Goal: Information Seeking & Learning: Learn about a topic

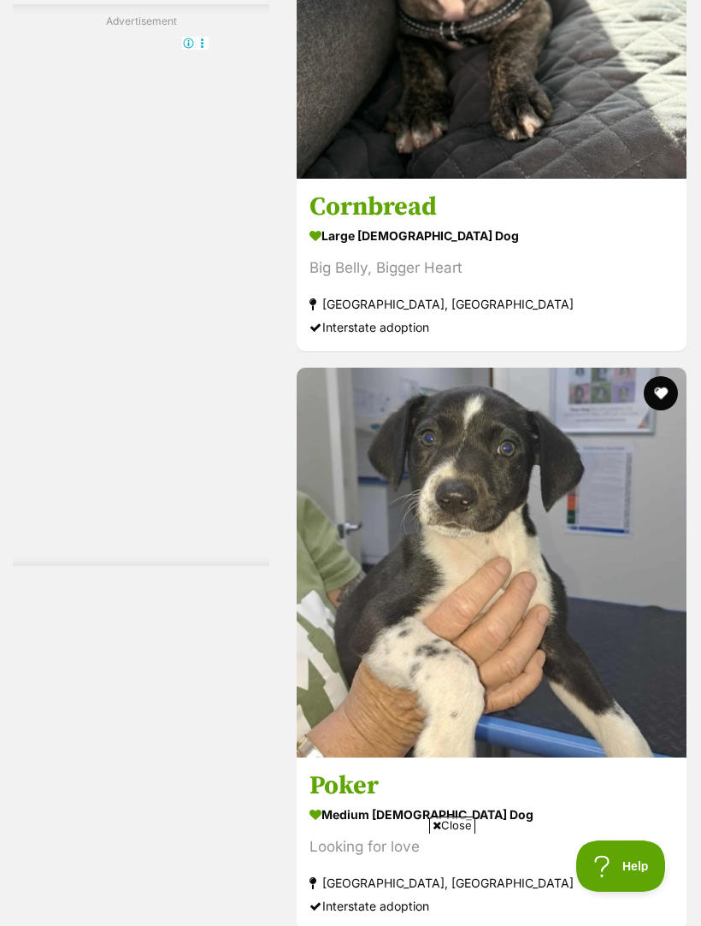
scroll to position [5454, 0]
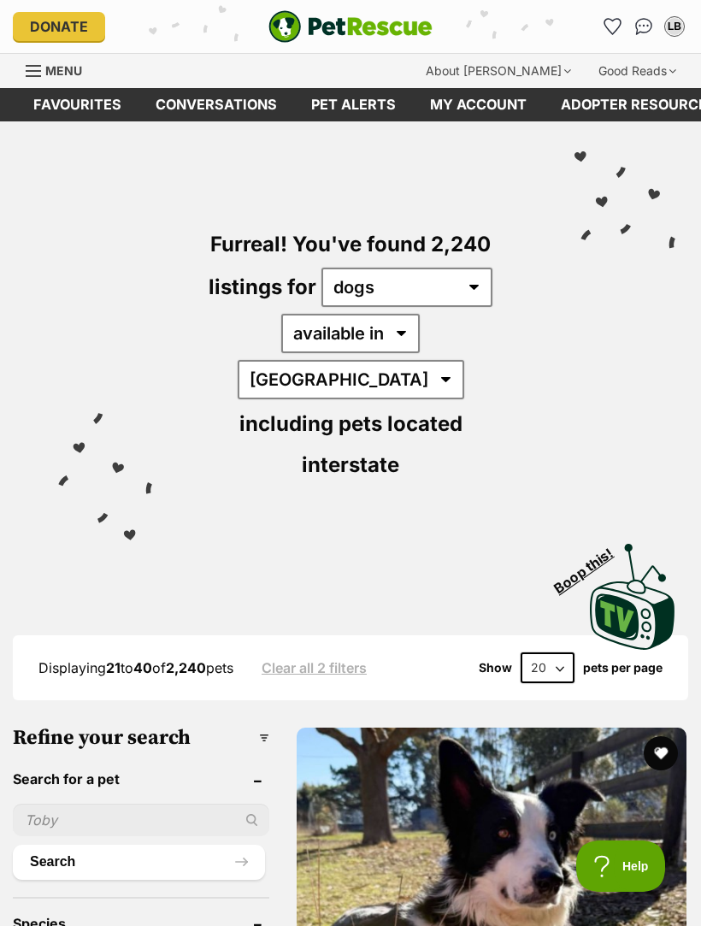
click at [332, 14] on img "PetRescue" at bounding box center [350, 26] width 164 height 32
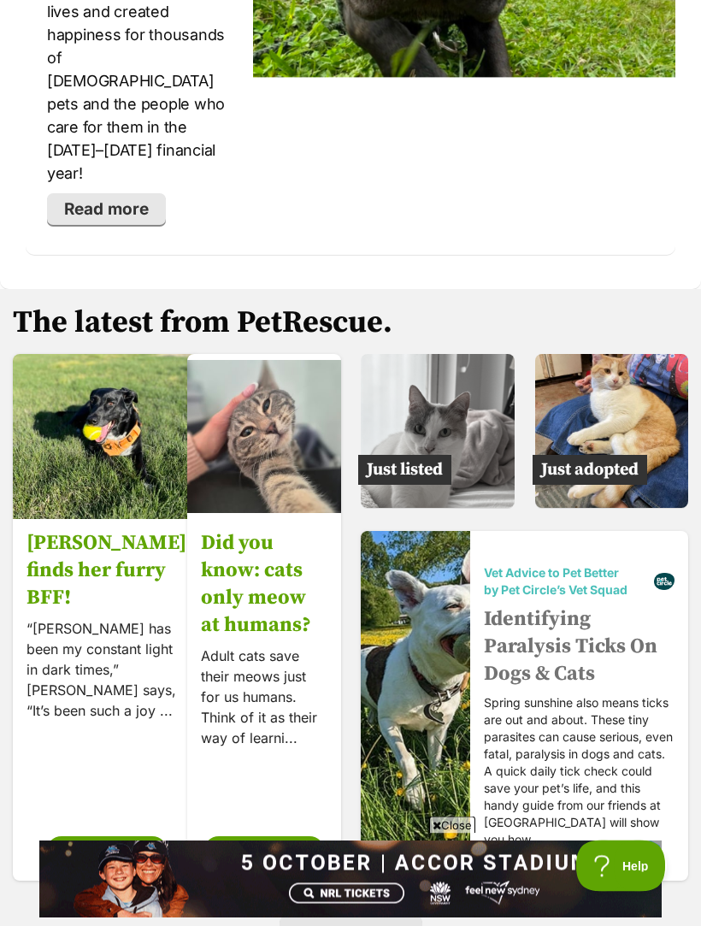
scroll to position [3757, 0]
click at [614, 355] on img at bounding box center [612, 431] width 154 height 154
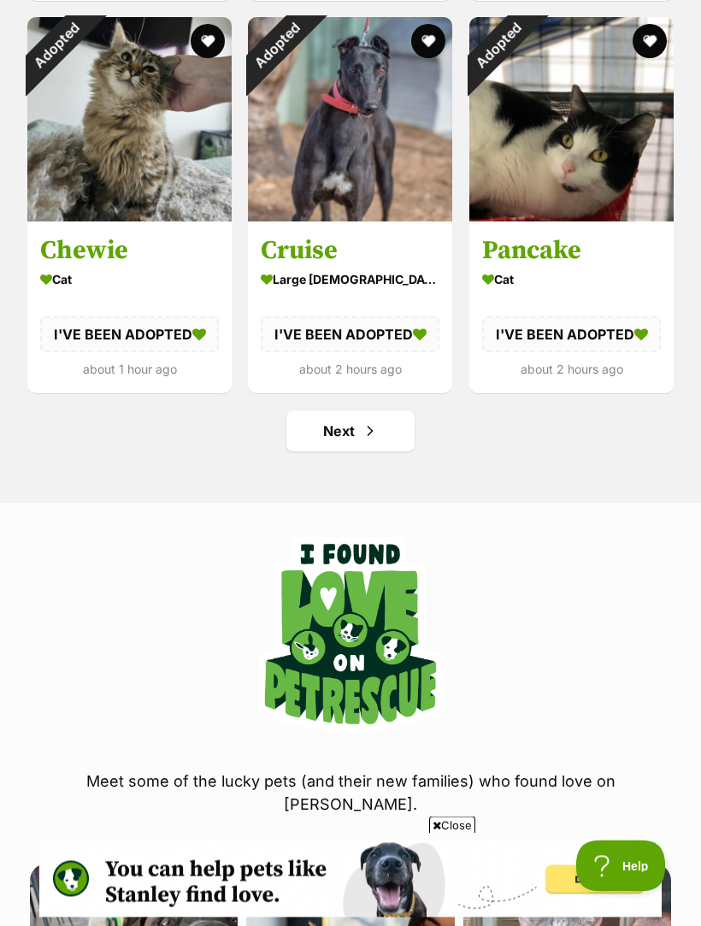
scroll to position [2144, 0]
click at [374, 433] on span "Next page" at bounding box center [370, 431] width 17 height 21
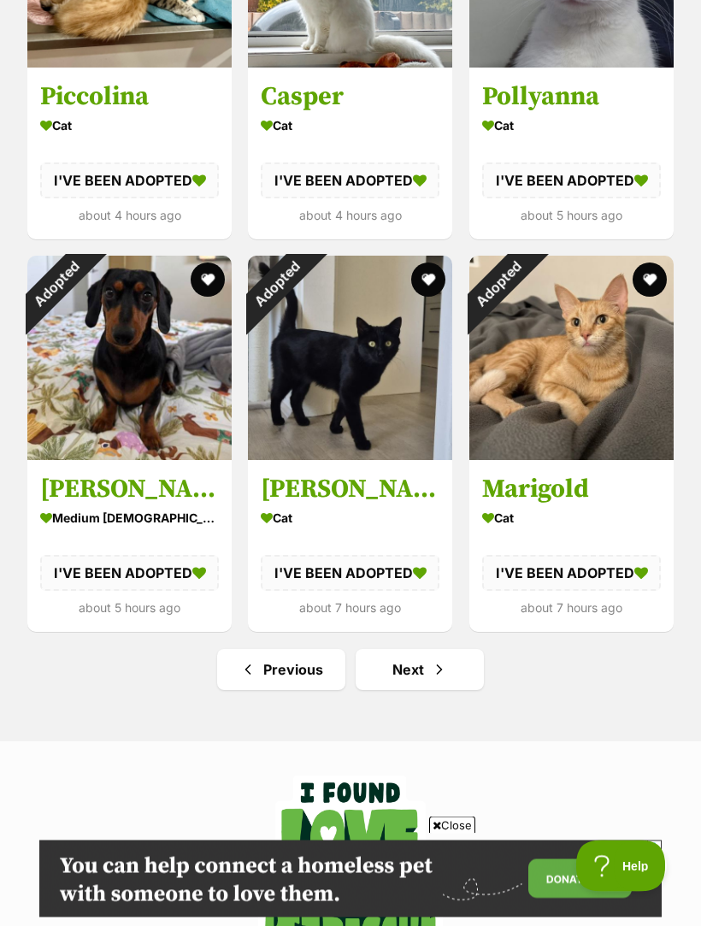
scroll to position [1769, 0]
click at [445, 665] on span "Next page" at bounding box center [439, 669] width 17 height 21
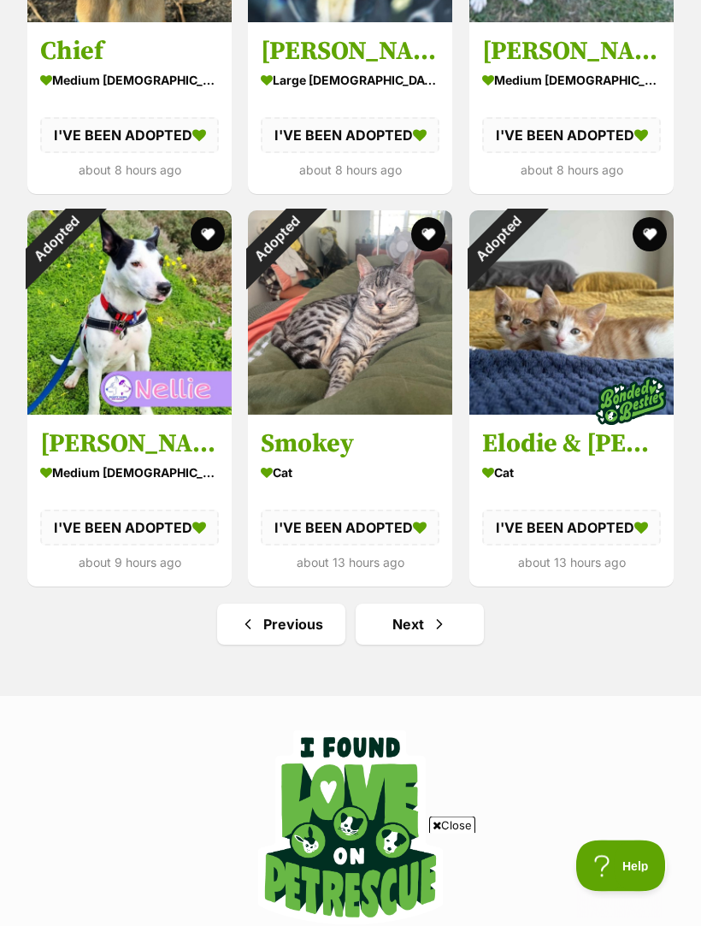
scroll to position [1951, 0]
click at [444, 618] on span "Next page" at bounding box center [439, 624] width 17 height 21
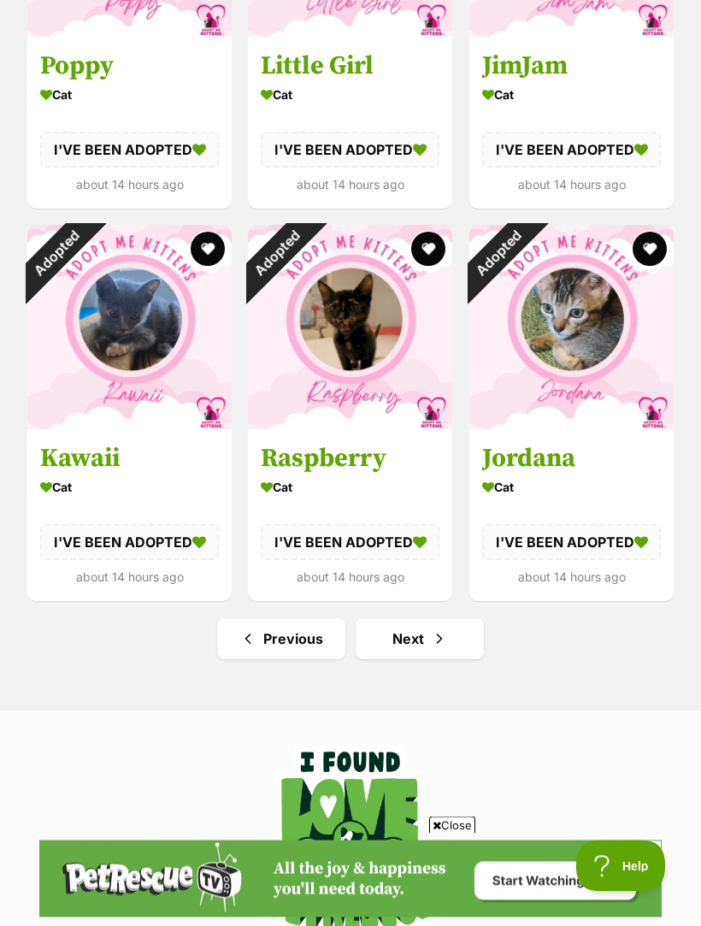
scroll to position [1800, 0]
click at [439, 643] on span "Next page" at bounding box center [439, 638] width 17 height 21
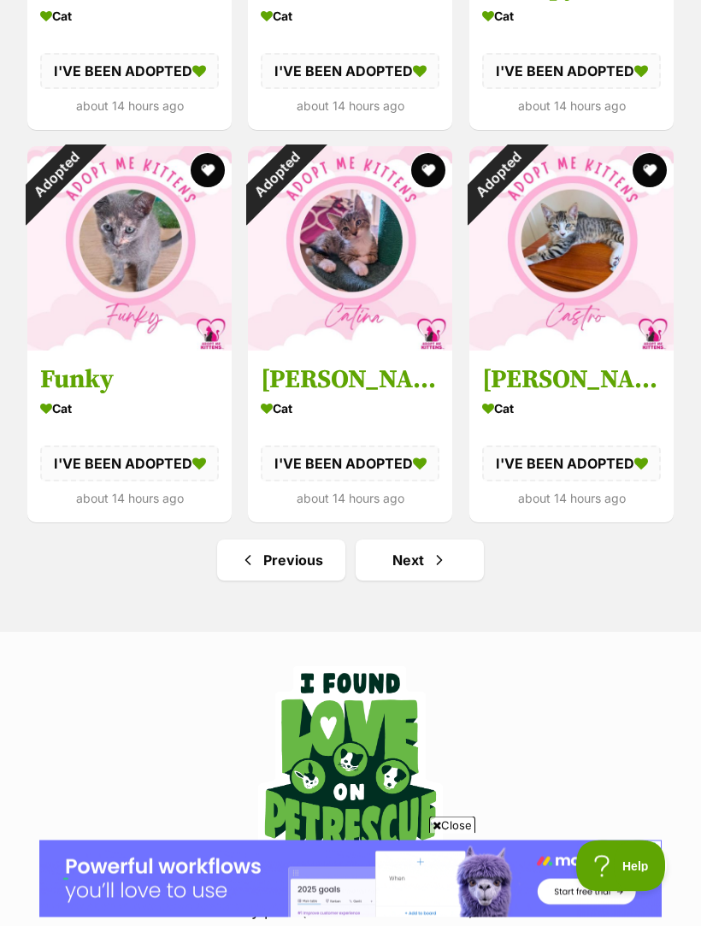
scroll to position [2015, 0]
click at [431, 567] on span "Next page" at bounding box center [439, 560] width 17 height 21
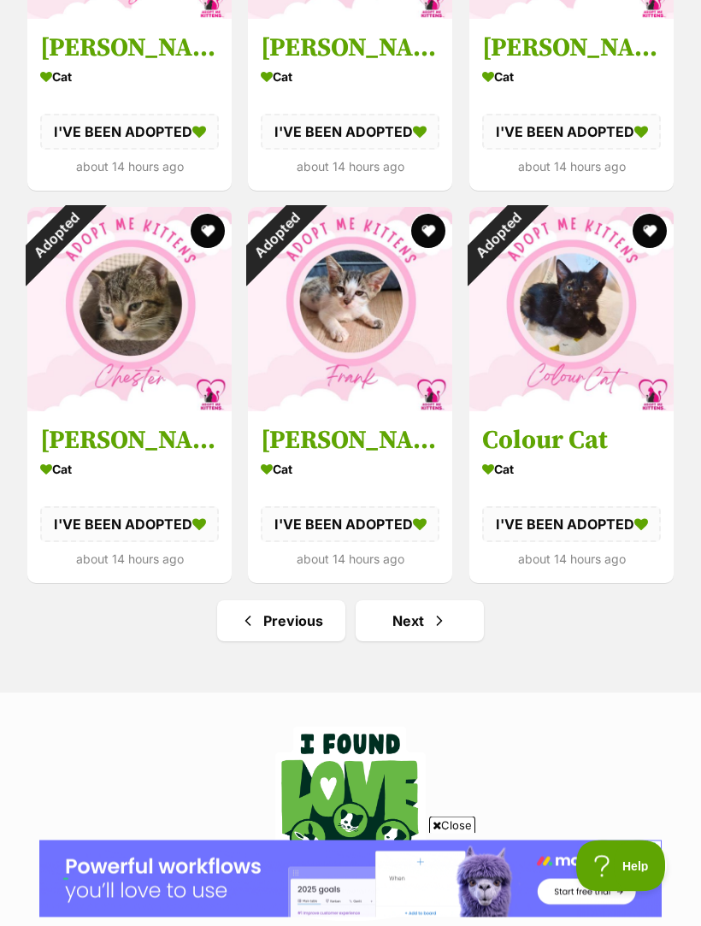
scroll to position [1954, 0]
click at [458, 619] on link "Next" at bounding box center [420, 620] width 128 height 41
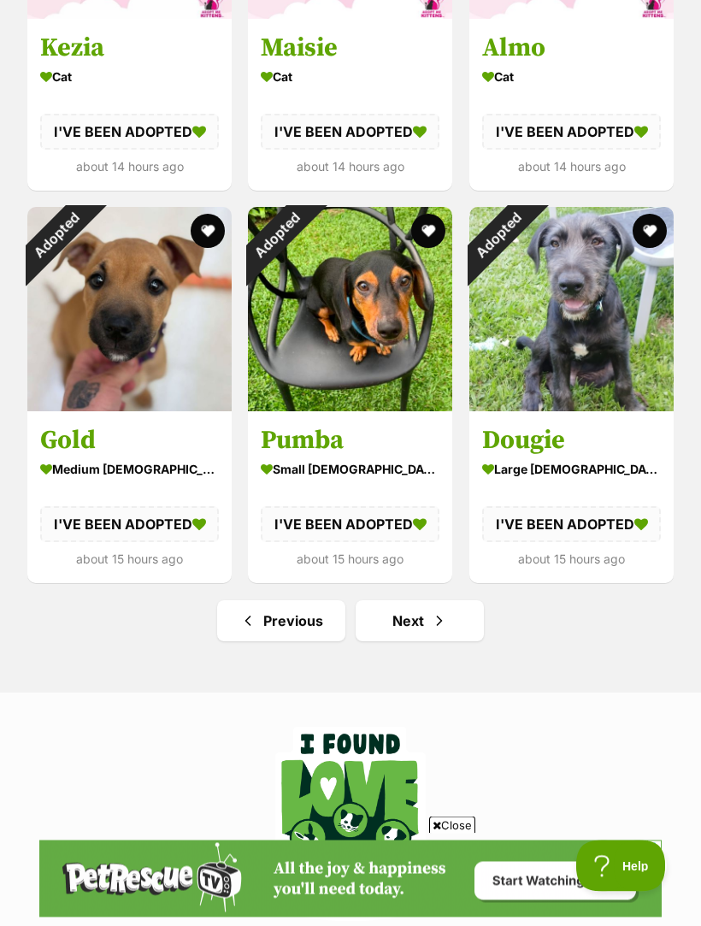
scroll to position [1954, 0]
click at [469, 619] on link "Next" at bounding box center [420, 620] width 128 height 41
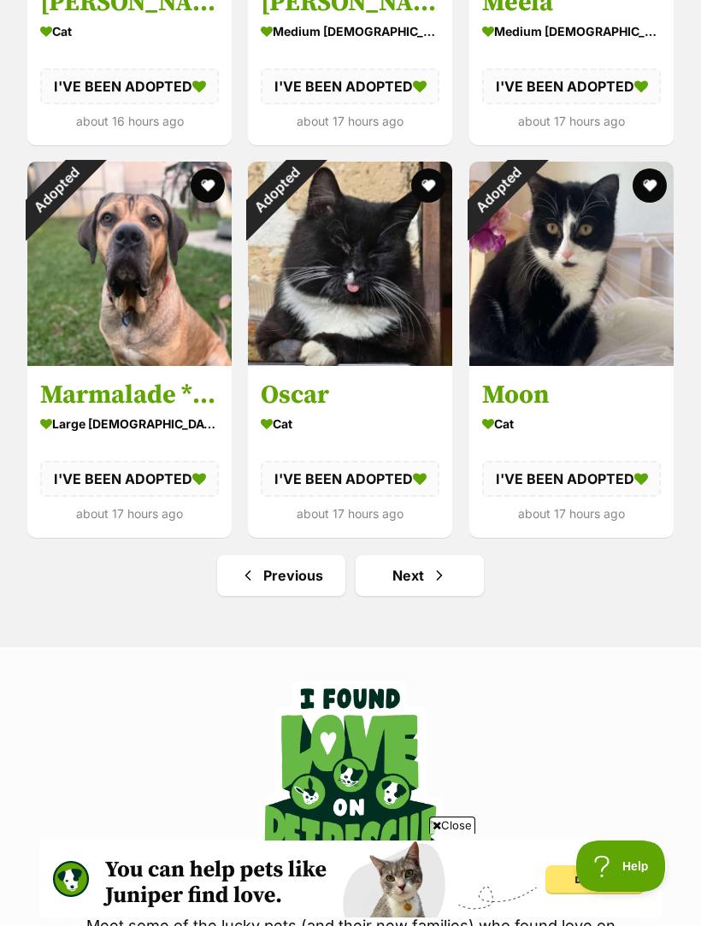
scroll to position [1998, 0]
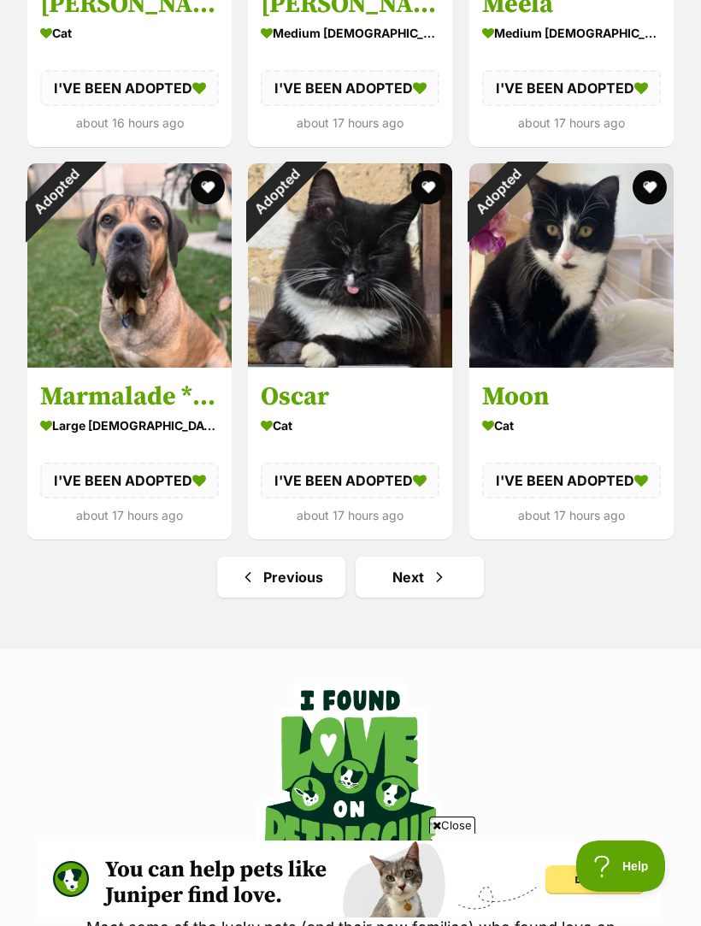
click at [439, 569] on span "Next page" at bounding box center [439, 577] width 17 height 21
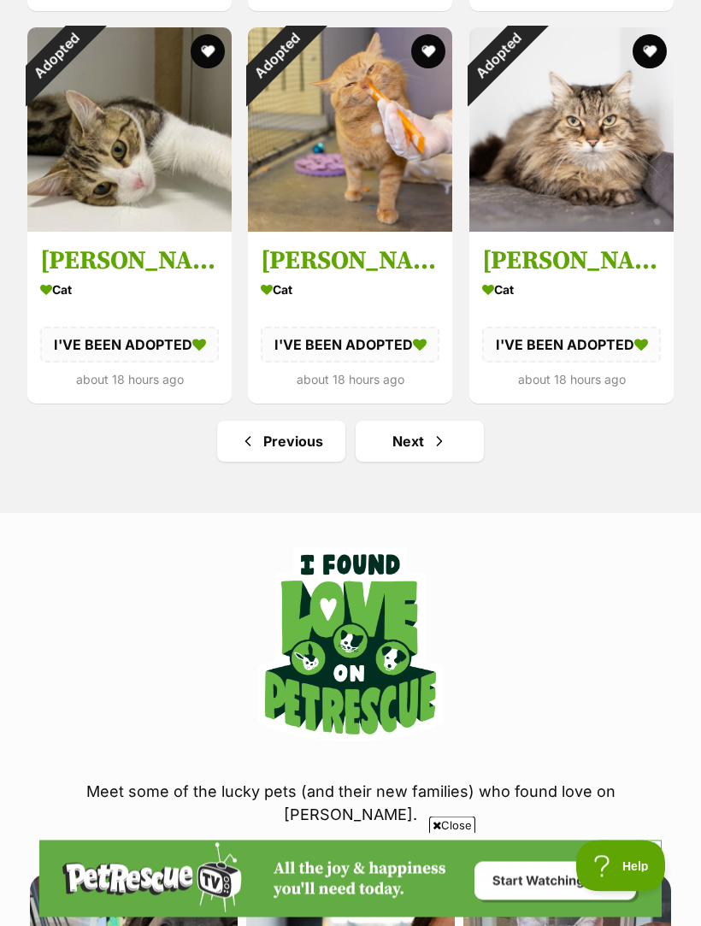
scroll to position [2038, 0]
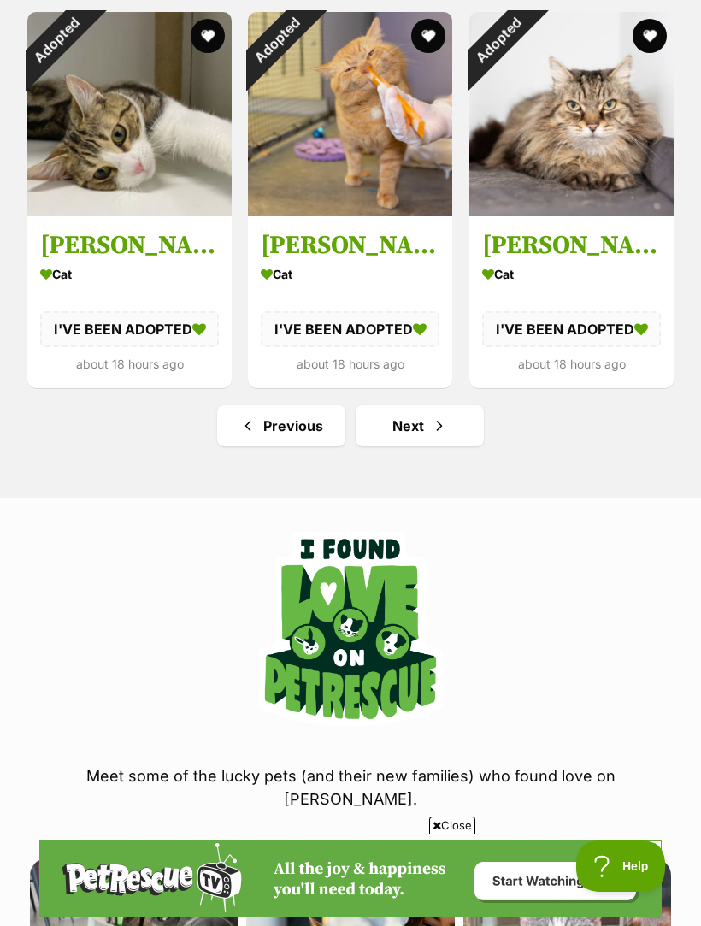
click at [440, 425] on span "Next page" at bounding box center [439, 425] width 17 height 21
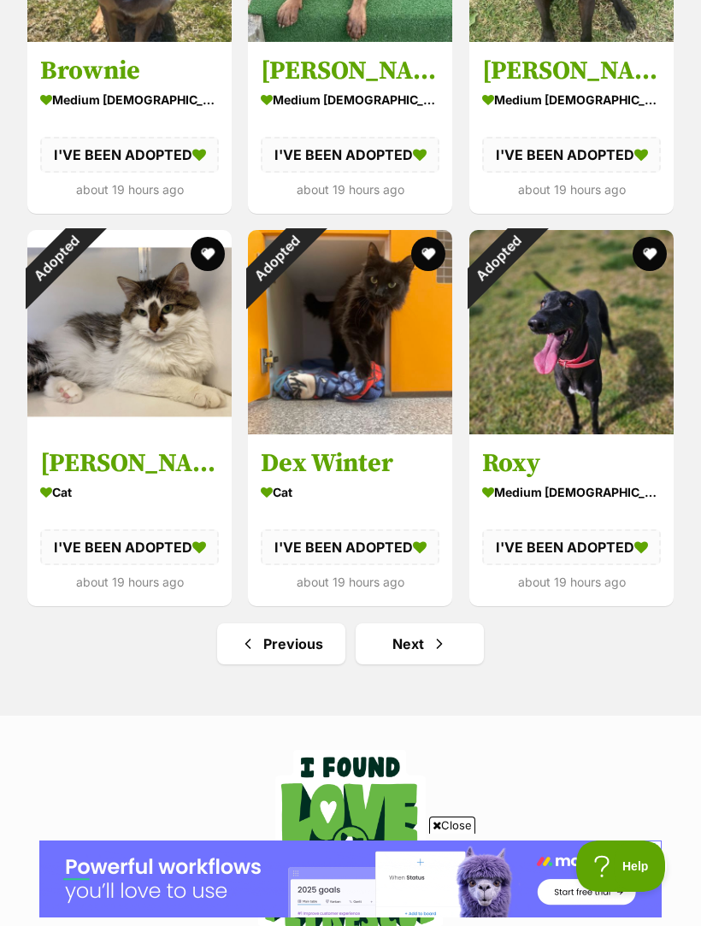
scroll to position [1985, 0]
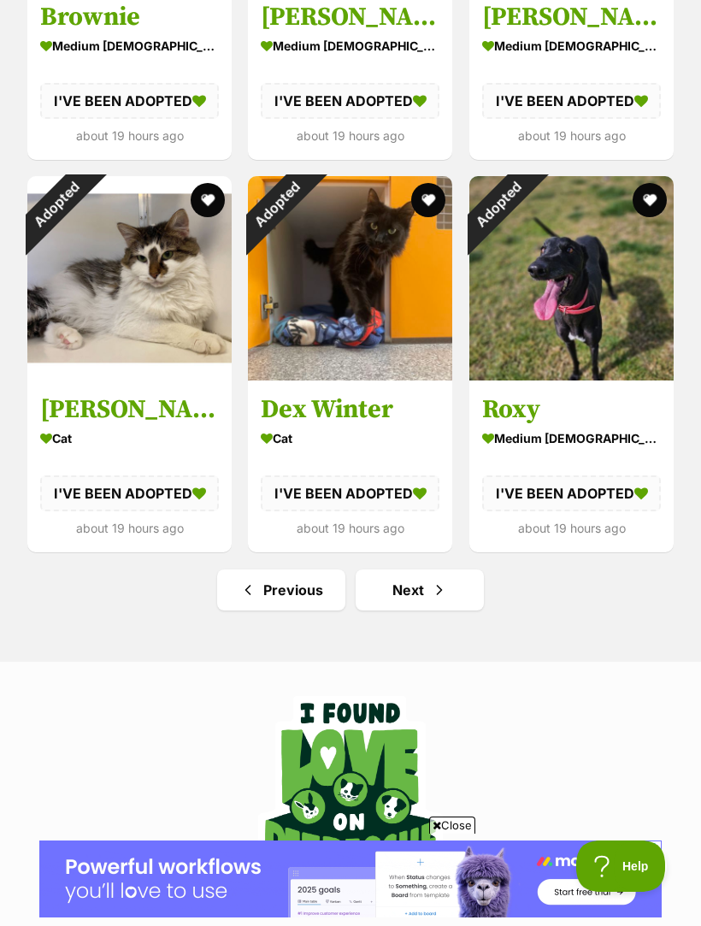
click at [442, 577] on link "Next" at bounding box center [420, 589] width 128 height 41
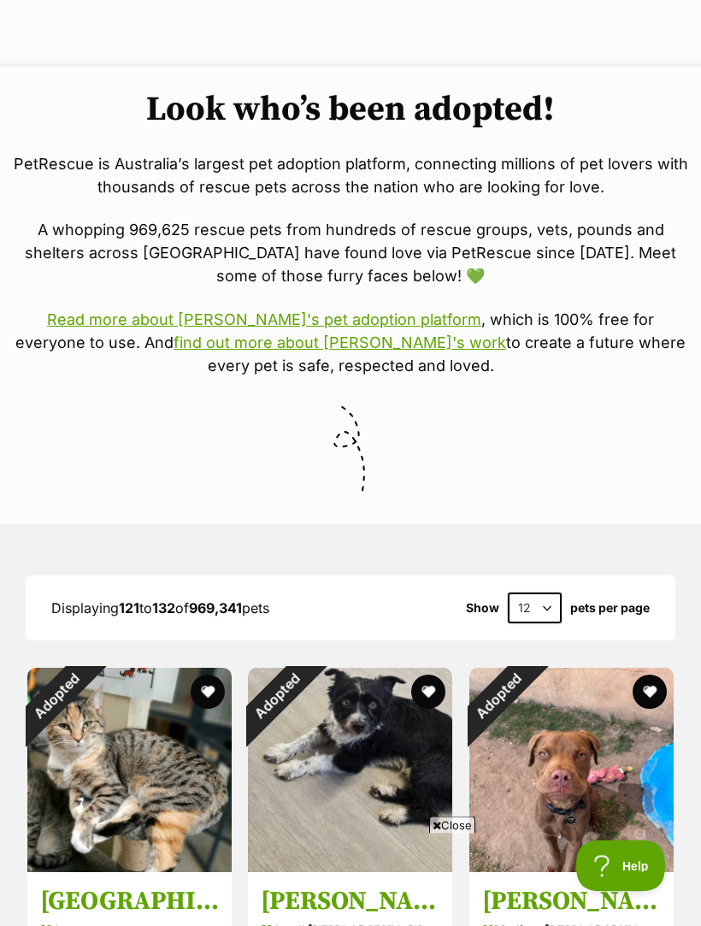
scroll to position [199, 0]
